Goal: Transaction & Acquisition: Purchase product/service

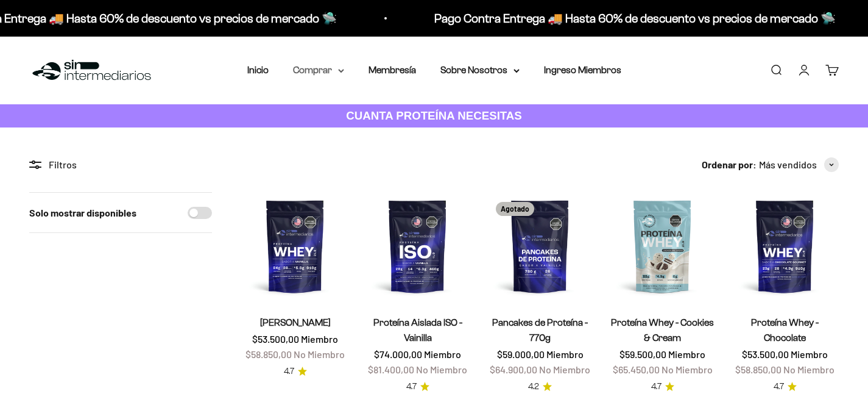
click at [349, 69] on nav "Inicio Comprar Proteínas Ver Todos Whey Iso Vegan" at bounding box center [434, 70] width 374 height 16
click at [333, 73] on summary "Comprar" at bounding box center [318, 70] width 51 height 16
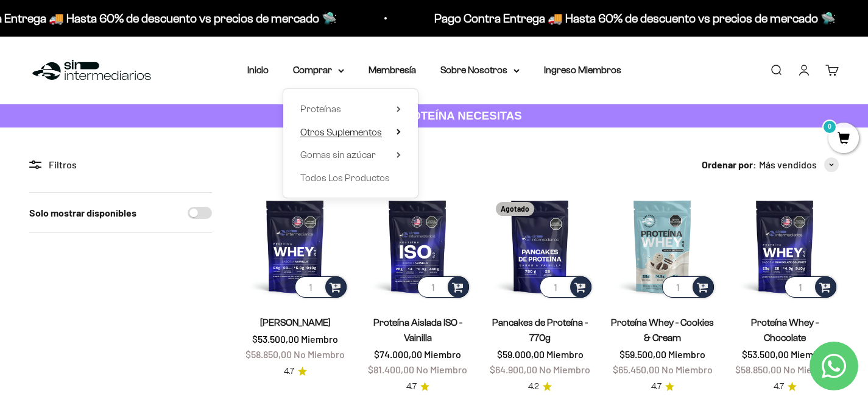
click at [397, 133] on icon at bounding box center [398, 131] width 2 height 5
click at [392, 108] on summary "Proteínas" at bounding box center [350, 109] width 101 height 16
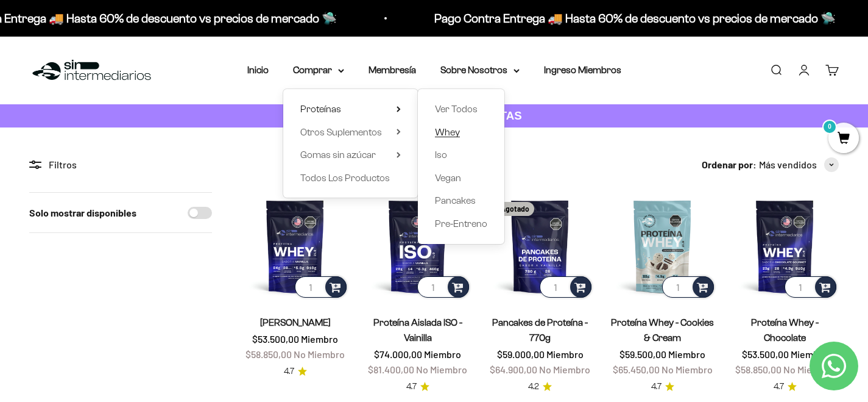
click at [457, 133] on span "Whey" at bounding box center [447, 132] width 25 height 10
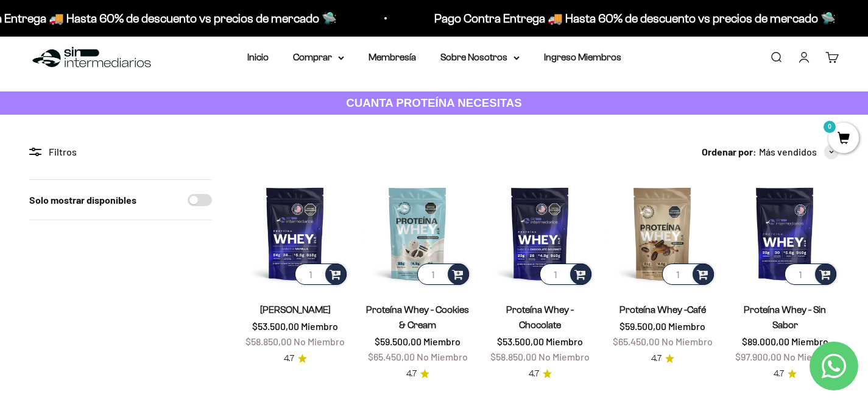
scroll to position [23, 0]
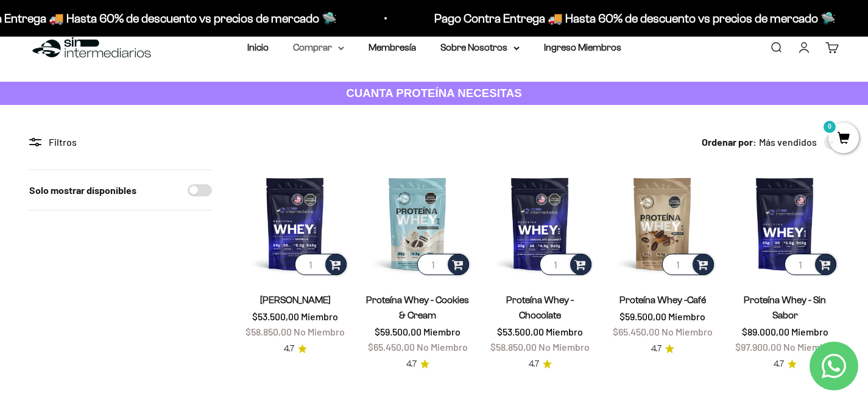
click at [339, 47] on icon at bounding box center [341, 48] width 5 height 2
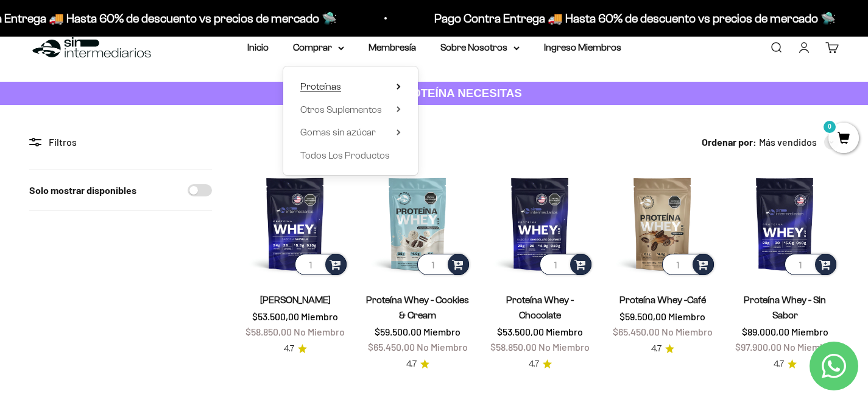
click at [397, 85] on icon at bounding box center [398, 86] width 2 height 5
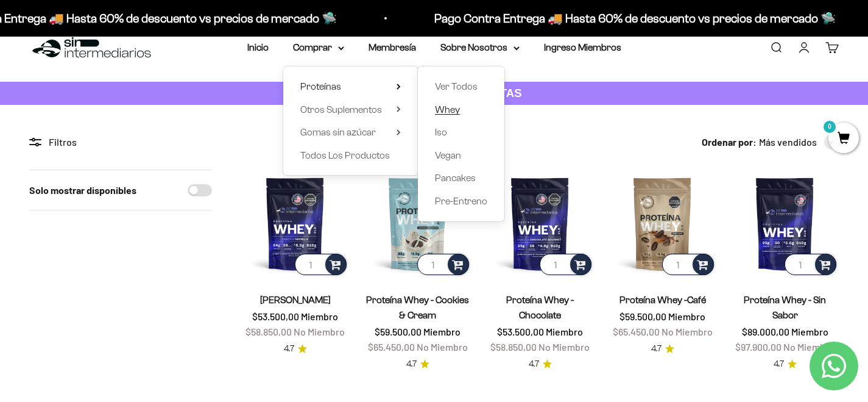
click at [462, 108] on link "Whey" at bounding box center [461, 110] width 52 height 16
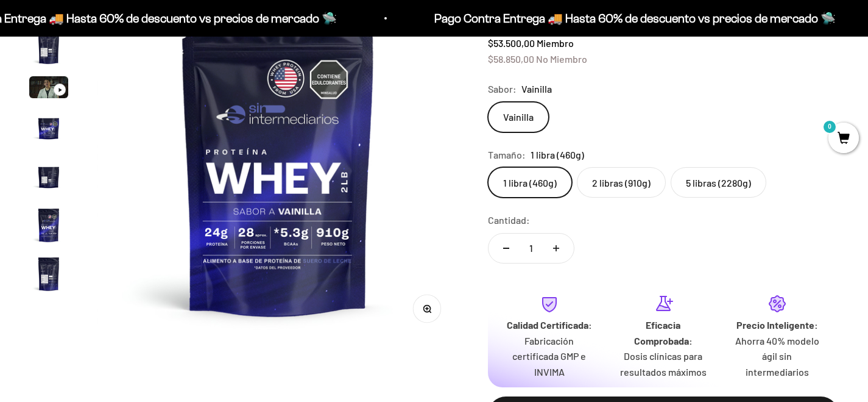
scroll to position [185, 0]
